Goal: Task Accomplishment & Management: Use online tool/utility

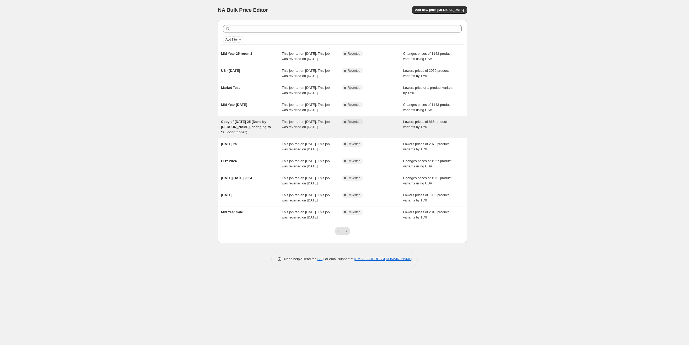
click at [228, 131] on span "Copy of [DATE] 25 (Done by [PERSON_NAME], changing to "all conditions")" at bounding box center [246, 127] width 50 height 14
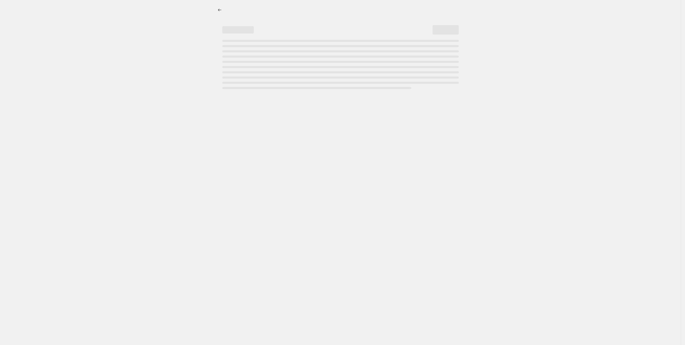
select select "percentage"
select select "tag"
select select "not_equal"
select select "product_type"
select select "not_equal"
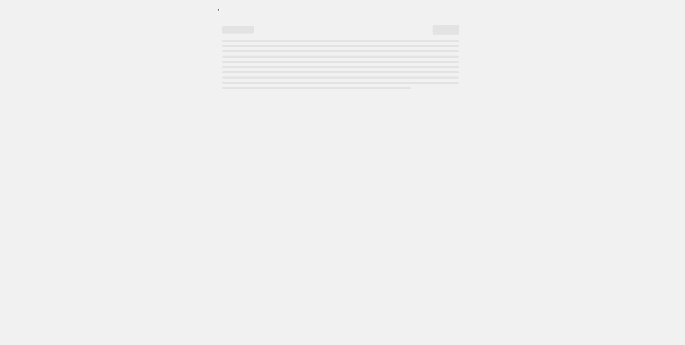
select select "product_status"
select select "not_equal"
select select "archived"
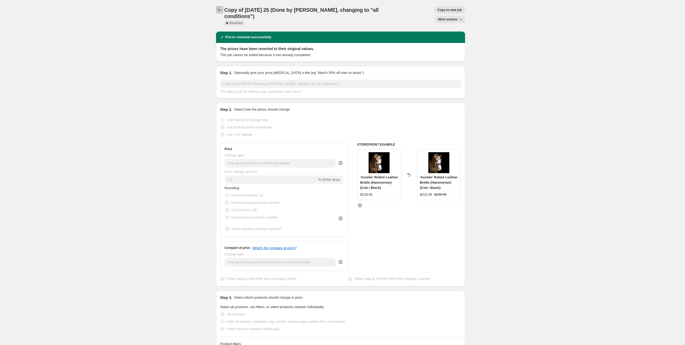
click at [221, 8] on icon "Price change jobs" at bounding box center [219, 9] width 5 height 5
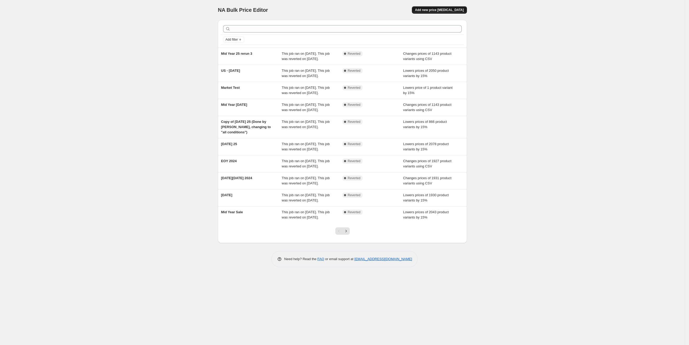
click at [455, 9] on span "Add new price [MEDICAL_DATA]" at bounding box center [439, 10] width 49 height 4
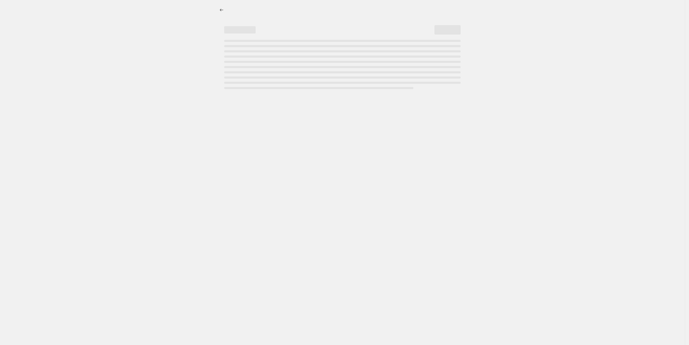
select select "percentage"
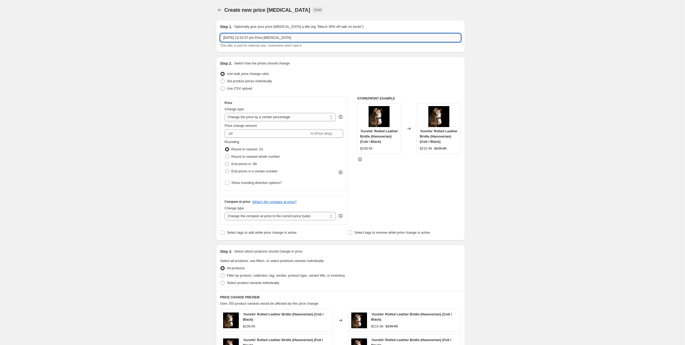
click at [305, 37] on input "[DATE] 12:31:57 pm Price [MEDICAL_DATA]" at bounding box center [340, 38] width 241 height 8
drag, startPoint x: 305, startPoint y: 37, endPoint x: 190, endPoint y: 37, distance: 114.9
click at [190, 36] on div "Create new price [MEDICAL_DATA]. This page is ready Create new price [MEDICAL_D…" at bounding box center [340, 280] width 681 height 560
type input "[DATE] ([GEOGRAPHIC_DATA] only) 29/8 to 2/9"
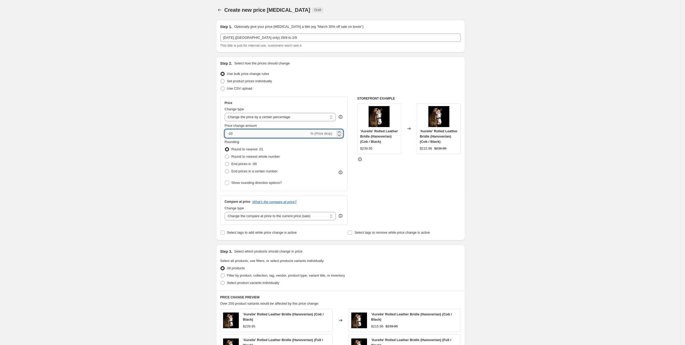
click at [254, 136] on input "-10" at bounding box center [267, 134] width 85 height 8
type input "-15"
click at [387, 184] on div "STOREFRONT EXAMPLE 'Aurelie' Rolled Leather Bridle (Hanoverian) (Cob / Black) $…" at bounding box center [409, 160] width 104 height 128
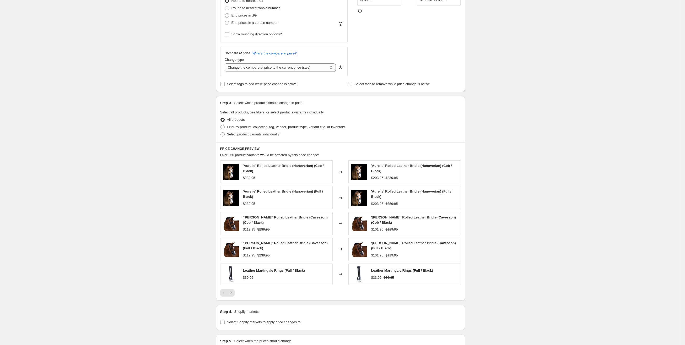
scroll to position [157, 0]
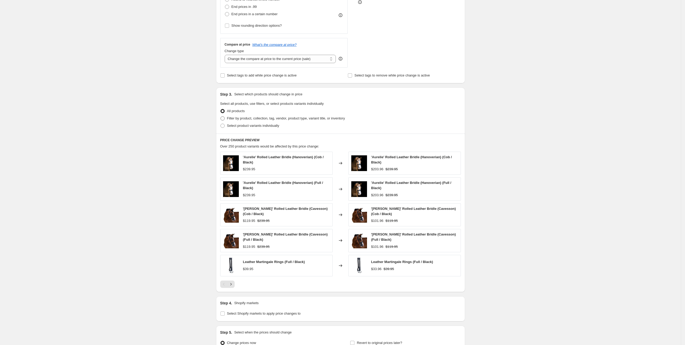
click at [224, 117] on span at bounding box center [223, 118] width 4 height 4
click at [221, 117] on input "Filter by product, collection, tag, vendor, product type, variant title, or inv…" at bounding box center [221, 116] width 0 height 0
radio input "true"
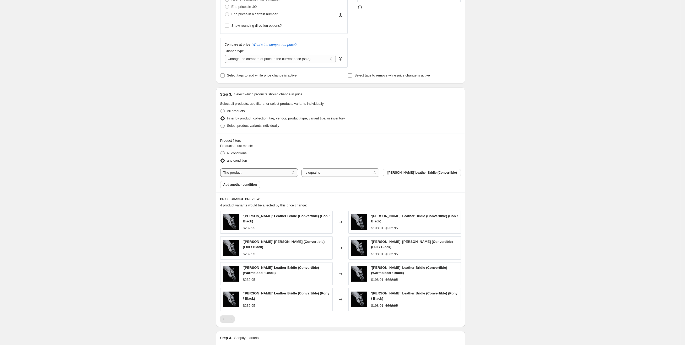
click at [245, 175] on select "The product The product's collection The product's tag The product's vendor The…" at bounding box center [259, 173] width 78 height 8
select select "tag"
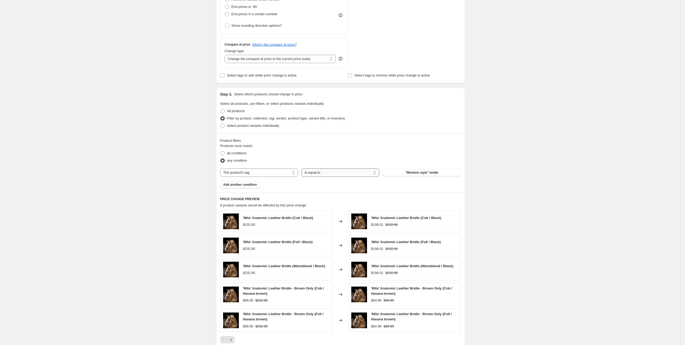
click at [331, 175] on select "Is equal to Is not equal to" at bounding box center [341, 173] width 78 height 8
select select "not_equal"
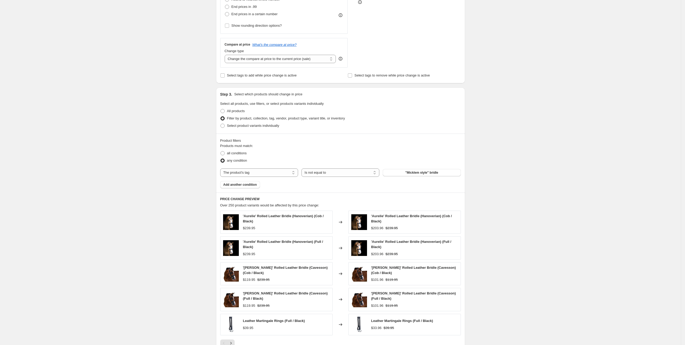
click at [414, 174] on span ""Micklem style" bridle" at bounding box center [421, 173] width 33 height 4
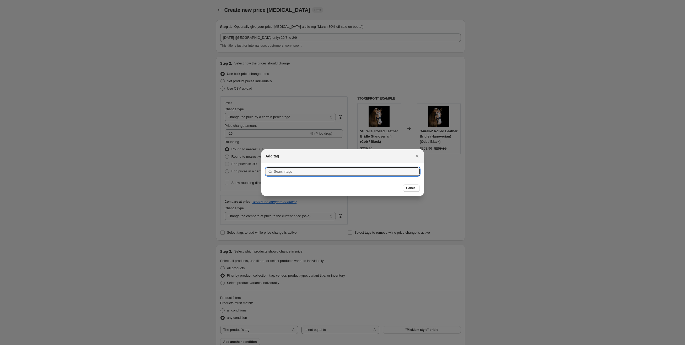
scroll to position [0, 0]
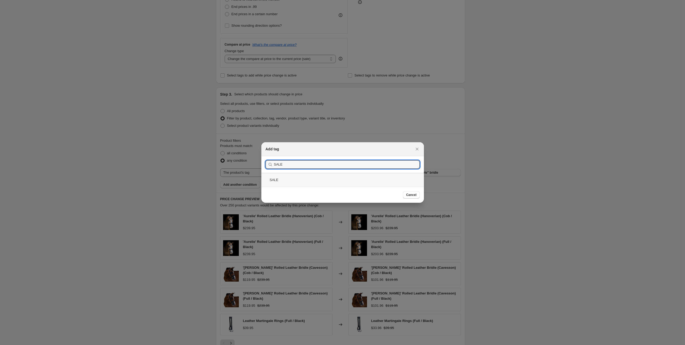
type input "SALE"
click at [341, 181] on div "SALE" at bounding box center [342, 180] width 163 height 14
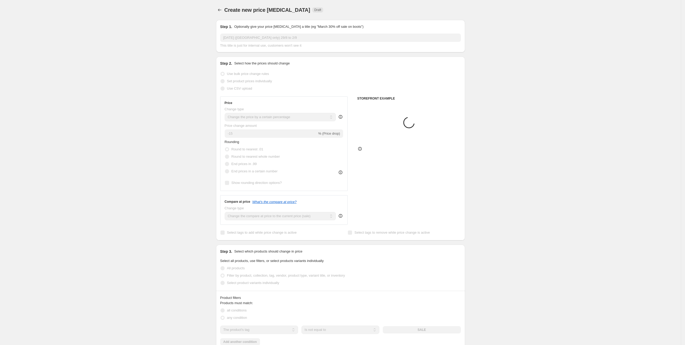
scroll to position [157, 0]
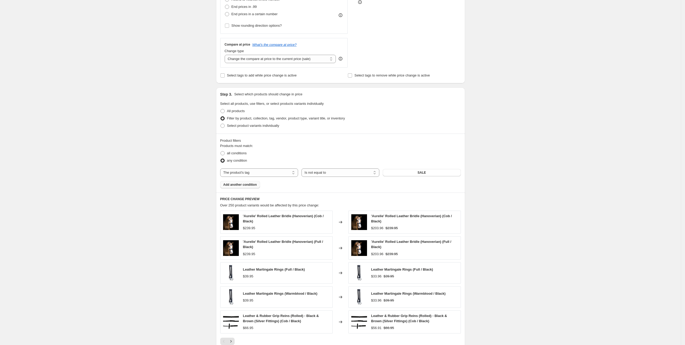
click at [252, 186] on span "Add another condition" at bounding box center [240, 185] width 34 height 4
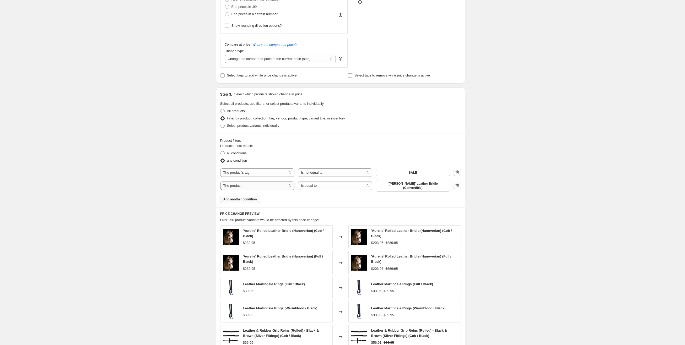
click at [255, 185] on select "The product The product's collection The product's tag The product's vendor The…" at bounding box center [257, 186] width 74 height 8
select select "tag"
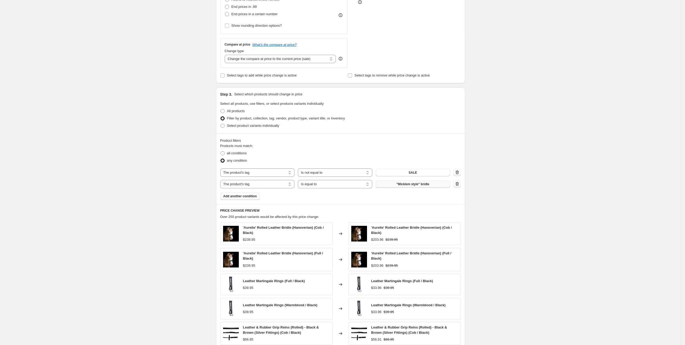
click at [418, 186] on span ""Micklem style" bridle" at bounding box center [412, 184] width 33 height 4
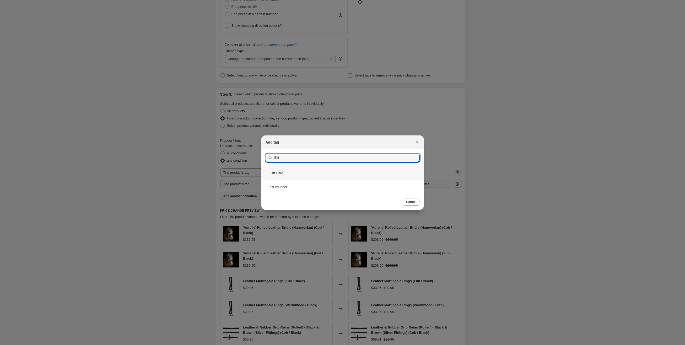
type input "Gift"
click at [330, 175] on div "Gift Card" at bounding box center [342, 173] width 163 height 14
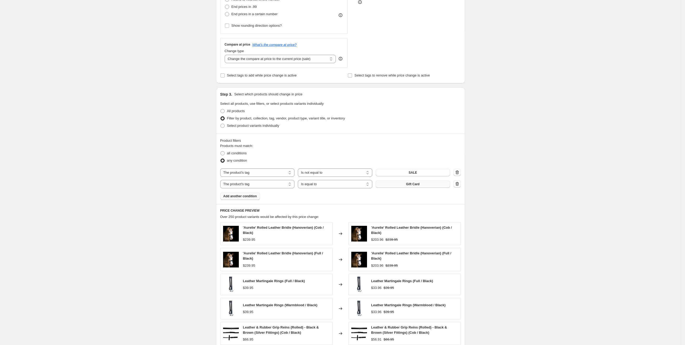
click at [253, 196] on span "Add another condition" at bounding box center [240, 196] width 34 height 4
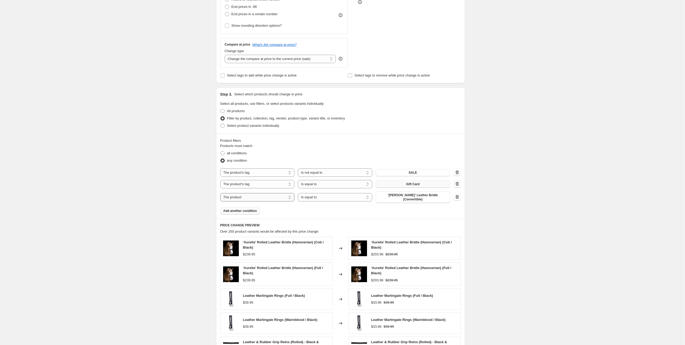
click at [253, 196] on select "The product The product's collection The product's tag The product's vendor The…" at bounding box center [257, 197] width 74 height 8
select select "tag"
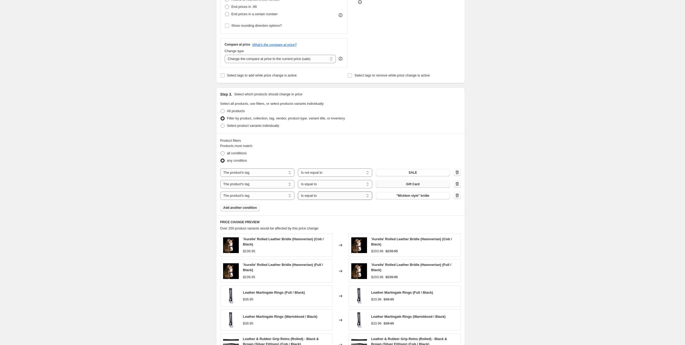
click at [312, 199] on select "Is equal to Is not equal to" at bounding box center [335, 196] width 74 height 8
click at [327, 184] on select "Is equal to Is not equal to" at bounding box center [335, 184] width 74 height 8
click at [328, 186] on select "Is equal to Is not equal to" at bounding box center [335, 184] width 74 height 8
select select "not_equal"
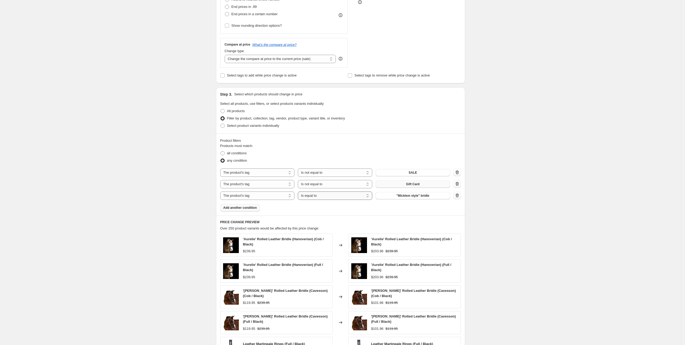
click at [333, 197] on select "Is equal to Is not equal to" at bounding box center [335, 196] width 74 height 8
select select "not_equal"
click at [390, 197] on button ""Micklem style" bridle" at bounding box center [413, 195] width 74 height 7
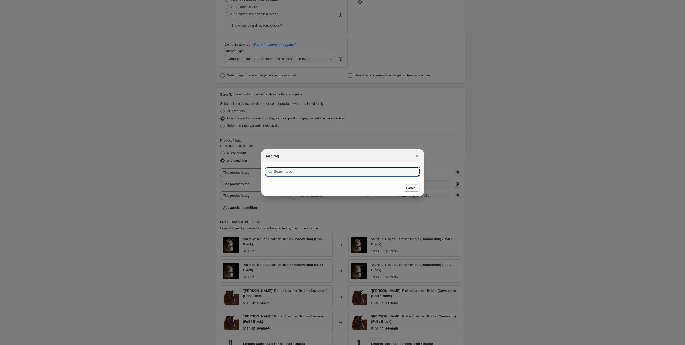
scroll to position [0, 0]
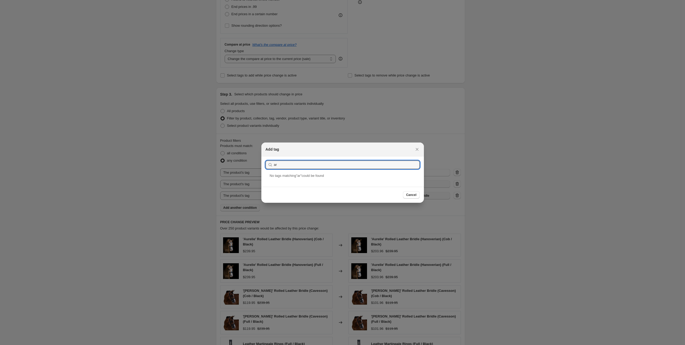
type input "a"
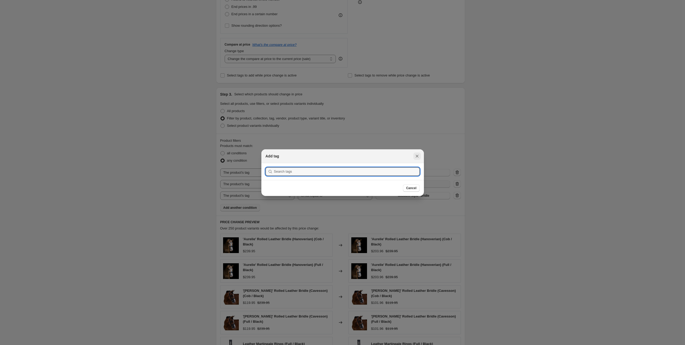
click at [418, 156] on icon "Close" at bounding box center [417, 156] width 5 height 5
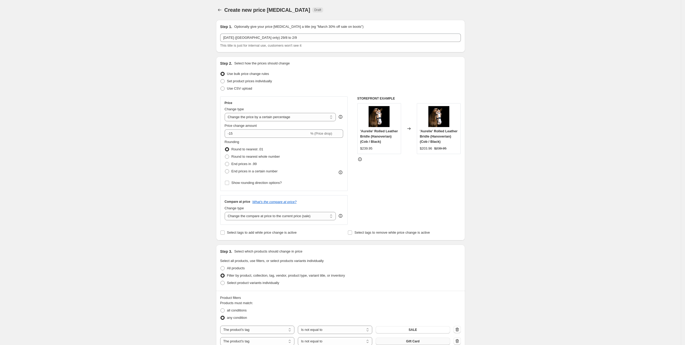
scroll to position [157, 0]
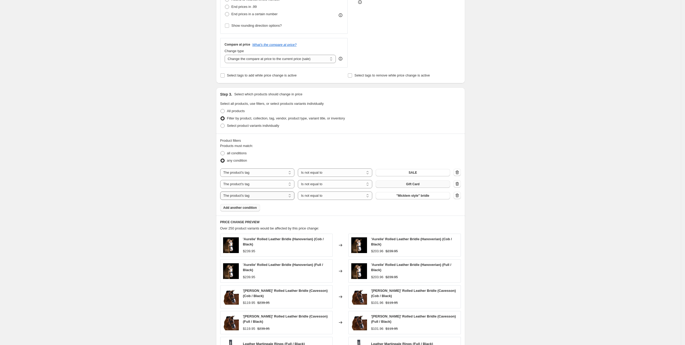
click at [256, 197] on select "The product The product's collection The product's tag The product's vendor The…" at bounding box center [257, 196] width 74 height 8
select select "product_status"
click at [397, 198] on select "Active Draft Archived" at bounding box center [413, 196] width 74 height 8
select select "archived"
click at [319, 208] on div "Products must match: all conditions any condition The product The product's col…" at bounding box center [340, 177] width 241 height 68
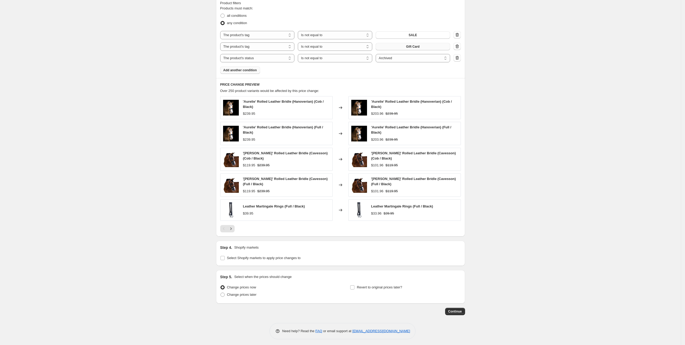
scroll to position [296, 0]
click at [224, 257] on input "Select Shopify markets to apply price changes to" at bounding box center [223, 257] width 4 height 4
checkbox input "true"
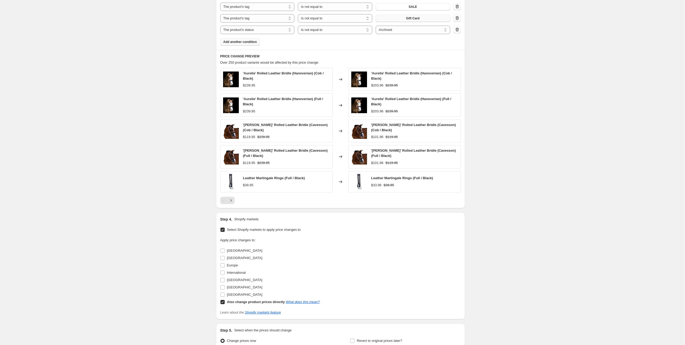
scroll to position [335, 0]
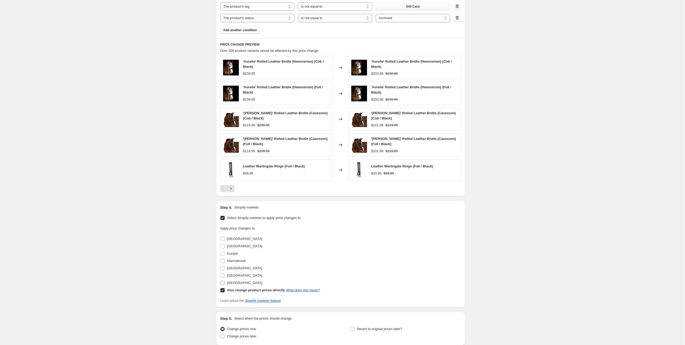
click at [225, 283] on input "[GEOGRAPHIC_DATA]" at bounding box center [223, 283] width 4 height 4
checkbox input "true"
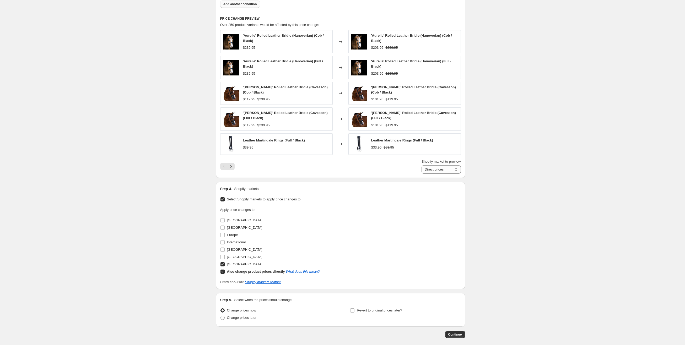
scroll to position [374, 0]
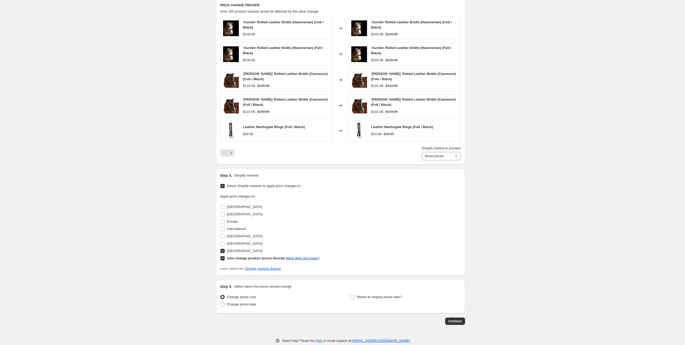
click at [301, 259] on div "Also change product prices directly What does this mean?" at bounding box center [273, 258] width 93 height 5
click at [225, 259] on input "Also change product prices directly What does this mean?" at bounding box center [223, 258] width 4 height 4
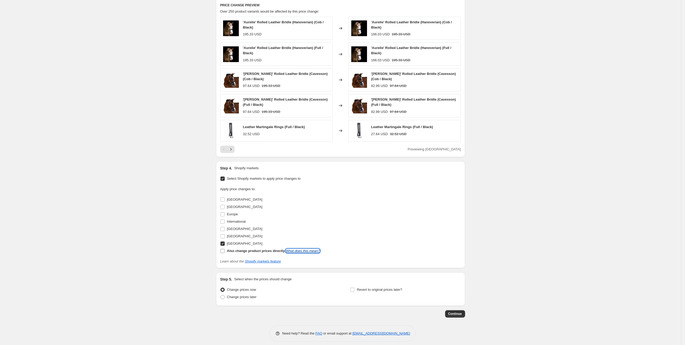
click at [303, 250] on link "What does this mean?" at bounding box center [303, 251] width 34 height 4
click at [223, 250] on input "Also change product prices directly What does this mean?" at bounding box center [223, 251] width 4 height 4
checkbox input "true"
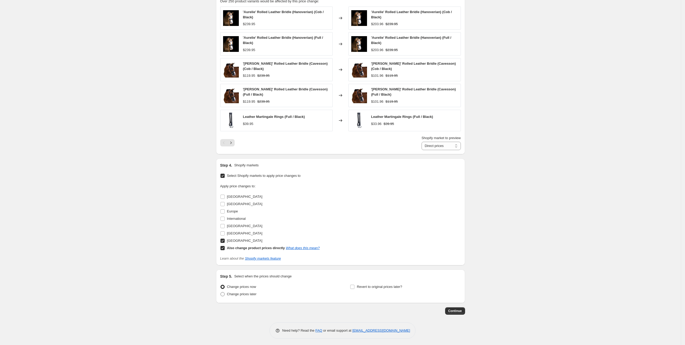
click at [253, 294] on span "Change prices later" at bounding box center [242, 294] width 30 height 4
click at [221, 293] on input "Change prices later" at bounding box center [221, 292] width 0 height 0
radio input "true"
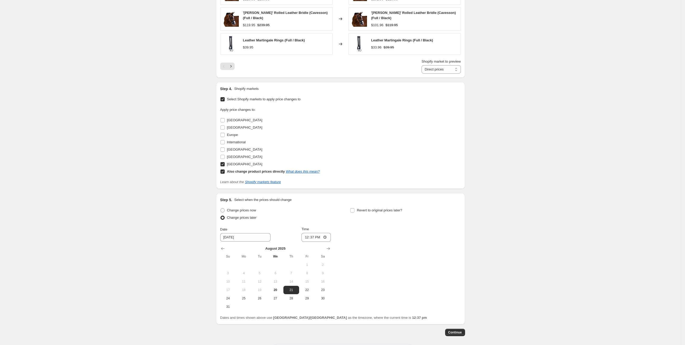
scroll to position [463, 0]
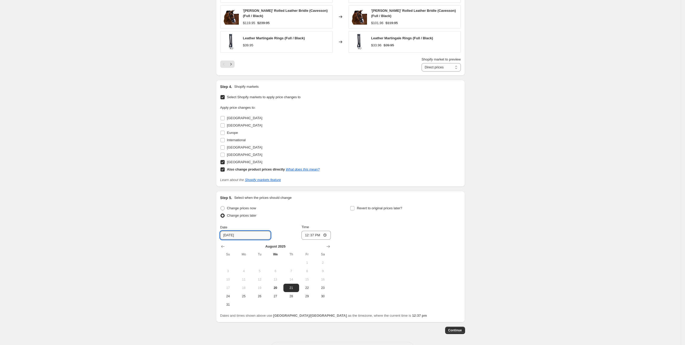
click at [245, 234] on input "[DATE]" at bounding box center [245, 235] width 50 height 8
click at [307, 294] on span "29" at bounding box center [307, 296] width 12 height 4
type input "[DATE]"
click at [326, 234] on input "12:37" at bounding box center [316, 235] width 29 height 9
type input "10:00"
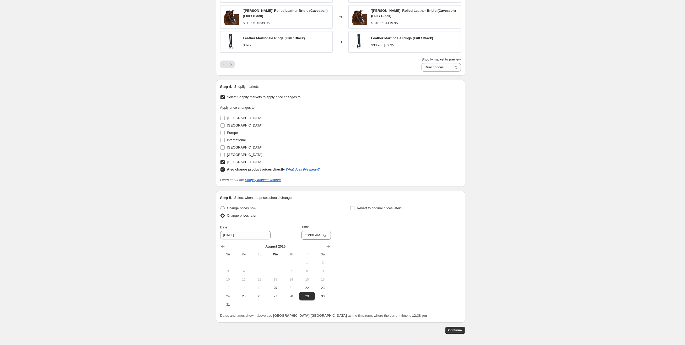
click at [378, 275] on div "Change prices now Change prices later Date [DATE] Time 10:00 [DATE] Su Mo Tu We…" at bounding box center [340, 257] width 241 height 104
click at [355, 207] on input "Revert to original prices later?" at bounding box center [352, 208] width 4 height 4
checkbox input "true"
click at [387, 233] on input "[DATE]" at bounding box center [375, 235] width 50 height 8
click at [460, 245] on icon "Show next month, September 2025" at bounding box center [458, 246] width 5 height 5
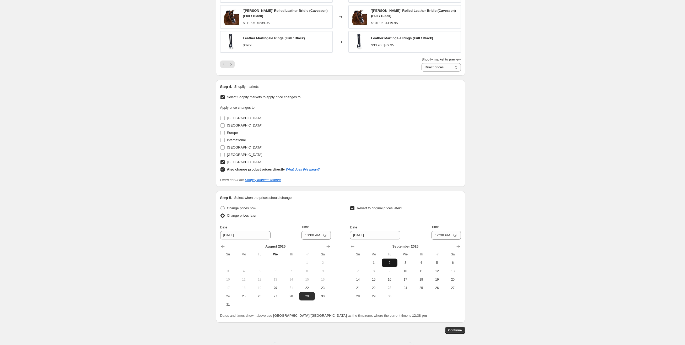
click at [393, 261] on span "2" at bounding box center [390, 263] width 12 height 4
type input "[DATE]"
click at [446, 234] on input "12:38" at bounding box center [446, 235] width 29 height 9
click at [457, 235] on input "12:38" at bounding box center [446, 235] width 29 height 9
type input "10:00"
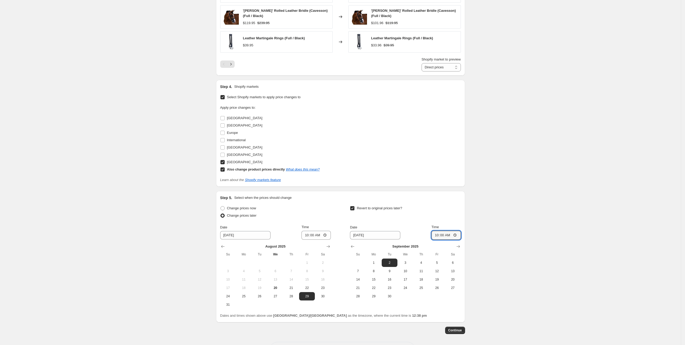
click at [458, 329] on span "Continue" at bounding box center [455, 331] width 14 height 4
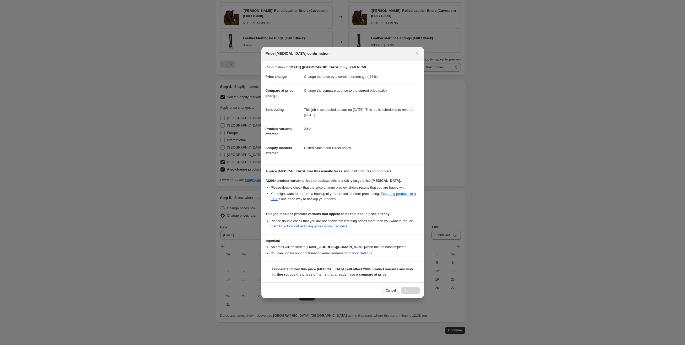
click at [389, 291] on span "Cancel" at bounding box center [391, 291] width 10 height 4
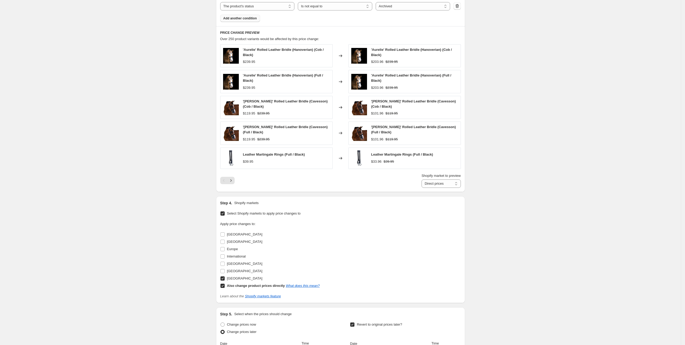
scroll to position [354, 0]
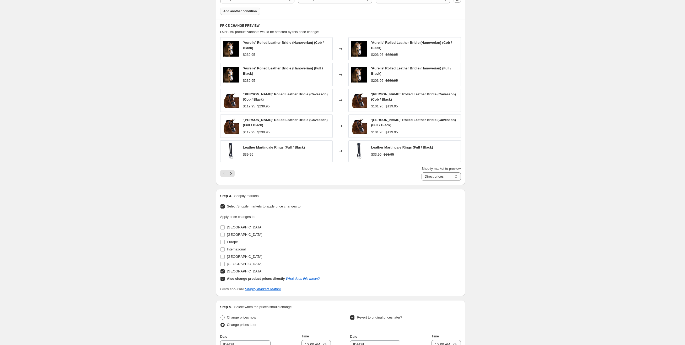
click at [225, 277] on input "Also change product prices directly What does this mean?" at bounding box center [223, 279] width 4 height 4
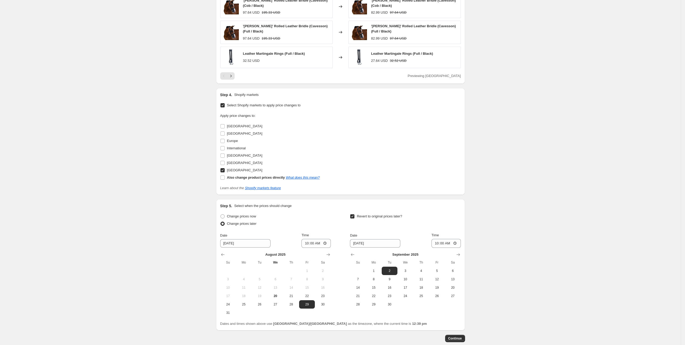
scroll to position [436, 0]
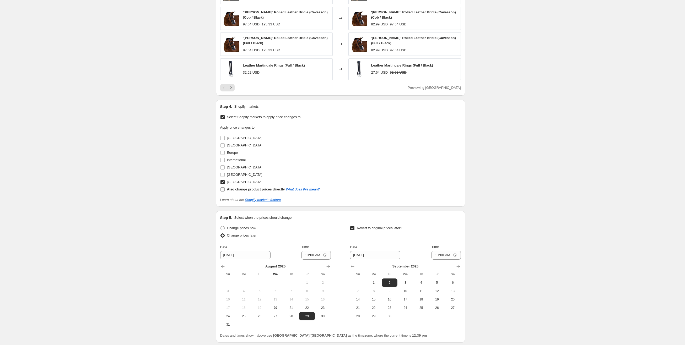
click at [224, 188] on input "Also change product prices directly What does this mean?" at bounding box center [223, 189] width 4 height 4
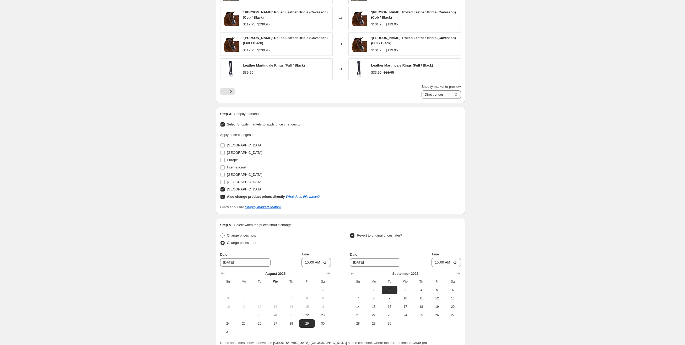
click at [224, 195] on input "Also change product prices directly What does this mean?" at bounding box center [223, 197] width 4 height 4
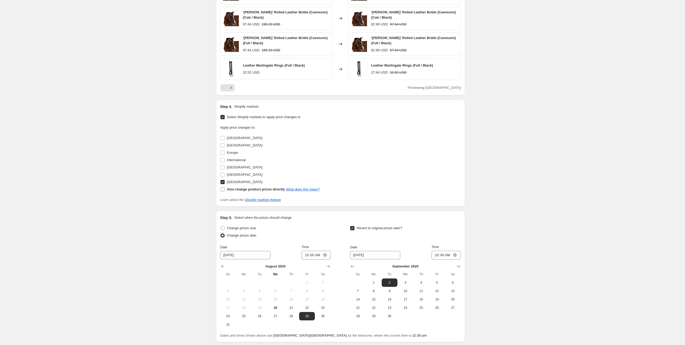
click at [222, 187] on input "Also change product prices directly What does this mean?" at bounding box center [223, 189] width 4 height 4
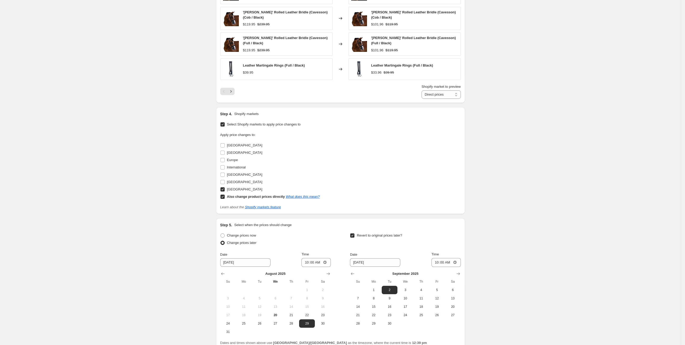
click at [222, 195] on input "Also change product prices directly What does this mean?" at bounding box center [223, 197] width 4 height 4
checkbox input "false"
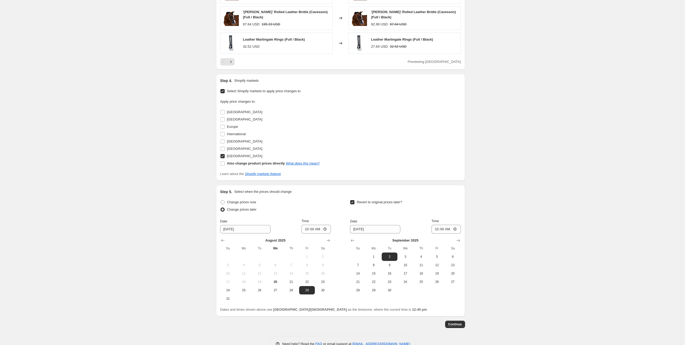
scroll to position [475, 0]
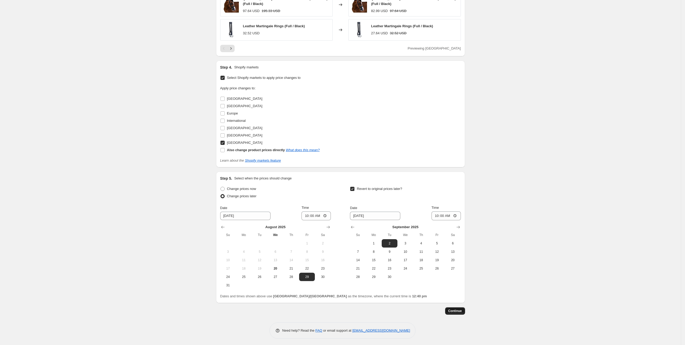
click at [453, 312] on button "Continue" at bounding box center [455, 311] width 20 height 7
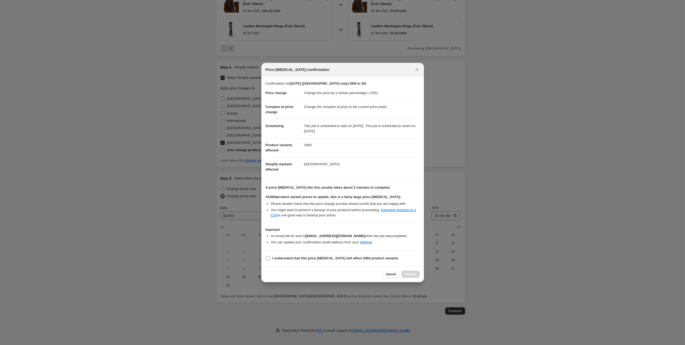
click at [269, 259] on input "I understand that this price [MEDICAL_DATA] will affect 2084 product variants" at bounding box center [268, 258] width 4 height 4
checkbox input "true"
click at [407, 276] on span "Confirm" at bounding box center [411, 274] width 12 height 4
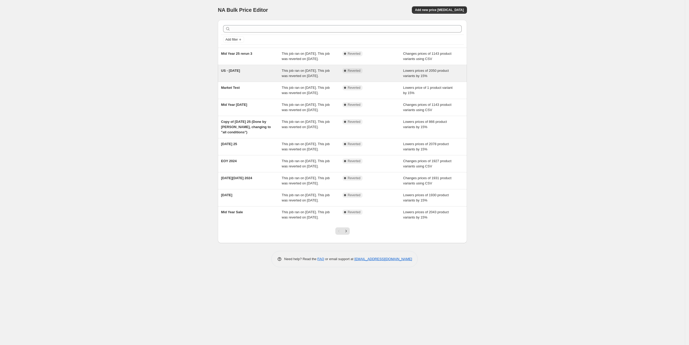
click at [227, 71] on span "US - [DATE]" at bounding box center [230, 71] width 19 height 4
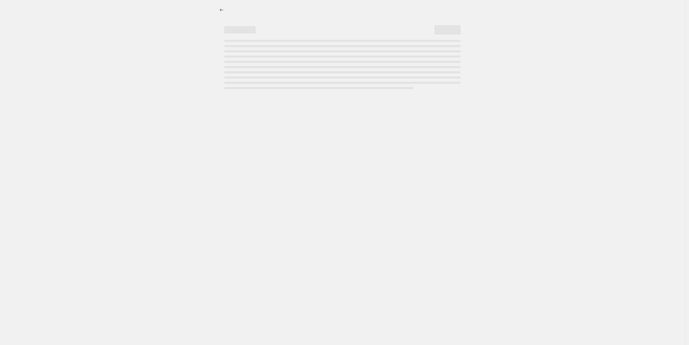
select select "percentage"
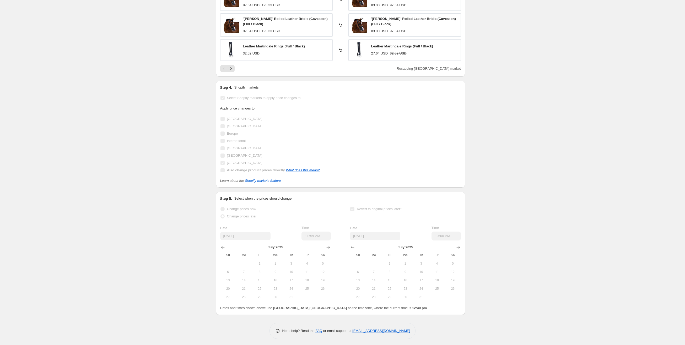
scroll to position [250, 0]
